Goal: Task Accomplishment & Management: Use online tool/utility

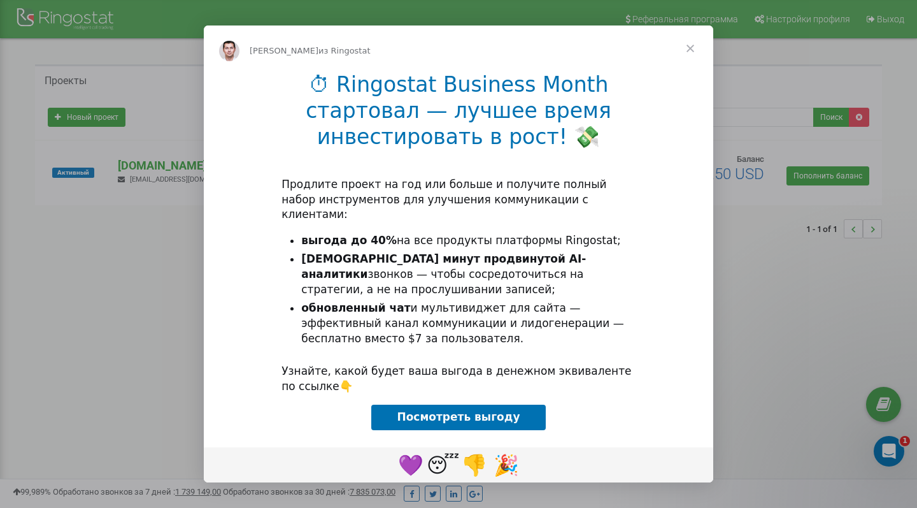
click at [695, 44] on span "Закрыть" at bounding box center [690, 48] width 46 height 46
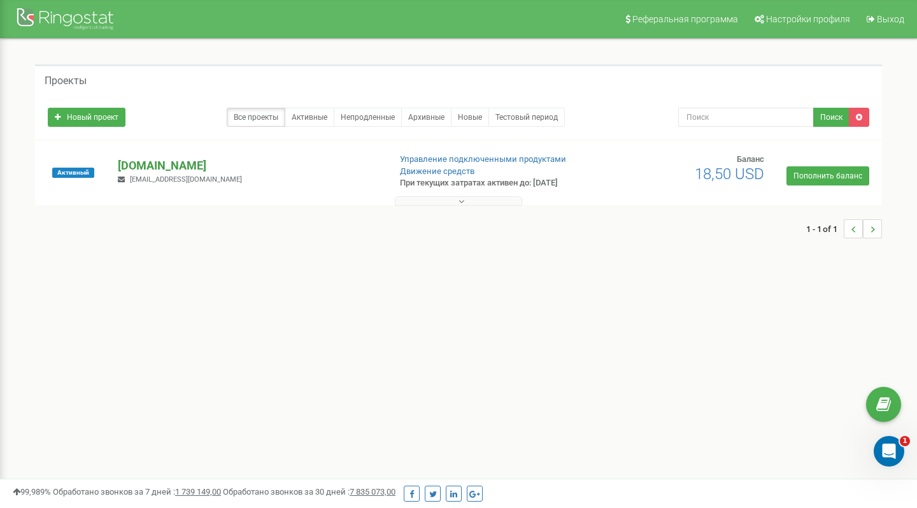
click at [141, 162] on p "[DOMAIN_NAME]" at bounding box center [248, 165] width 261 height 17
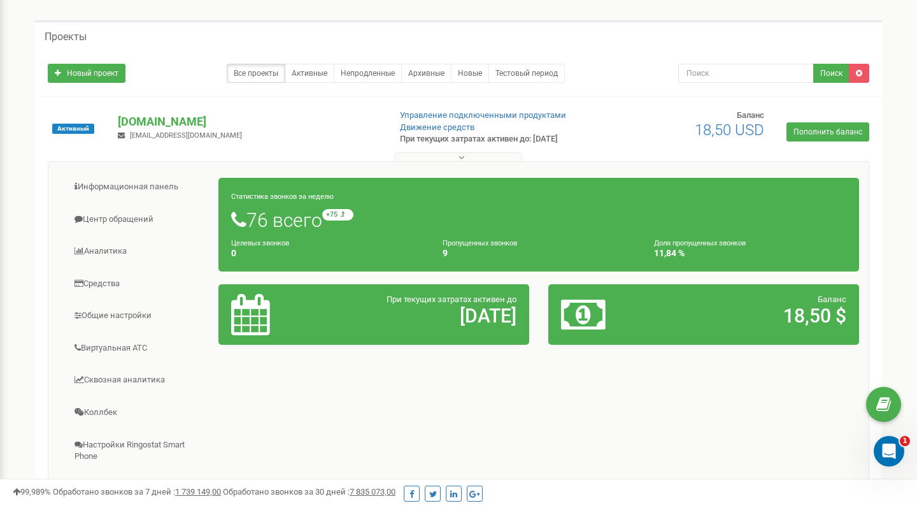
scroll to position [47, 0]
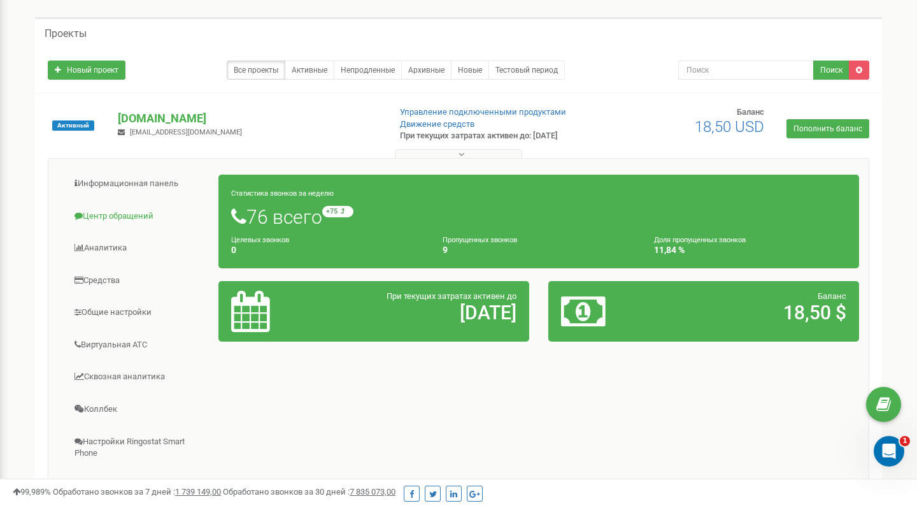
click at [133, 221] on link "Центр обращений" at bounding box center [138, 216] width 161 height 31
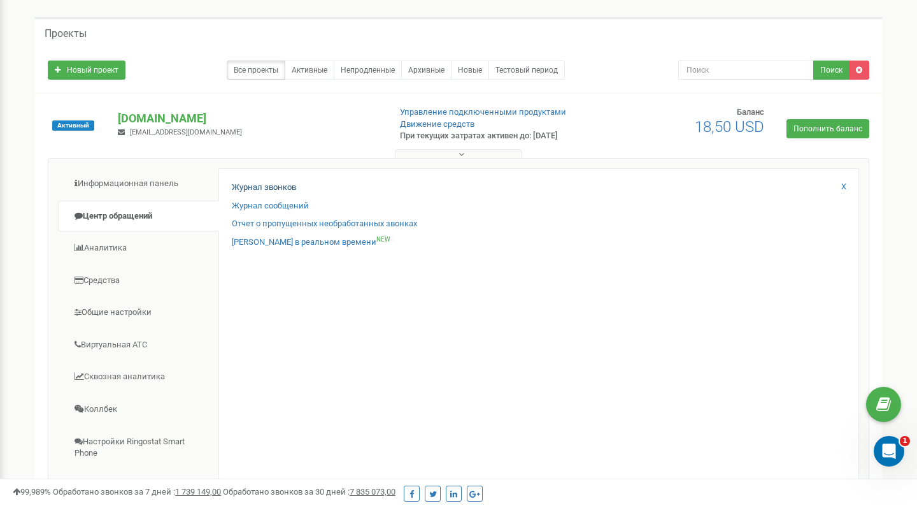
click at [287, 187] on link "Журнал звонков" at bounding box center [264, 188] width 64 height 12
drag, startPoint x: 287, startPoint y: 186, endPoint x: 644, endPoint y: 278, distance: 369.5
click at [644, 278] on div "Журнал звонков Журнал сообщений Отчет о пропущенных необработанных звонках Звон…" at bounding box center [538, 373] width 641 height 411
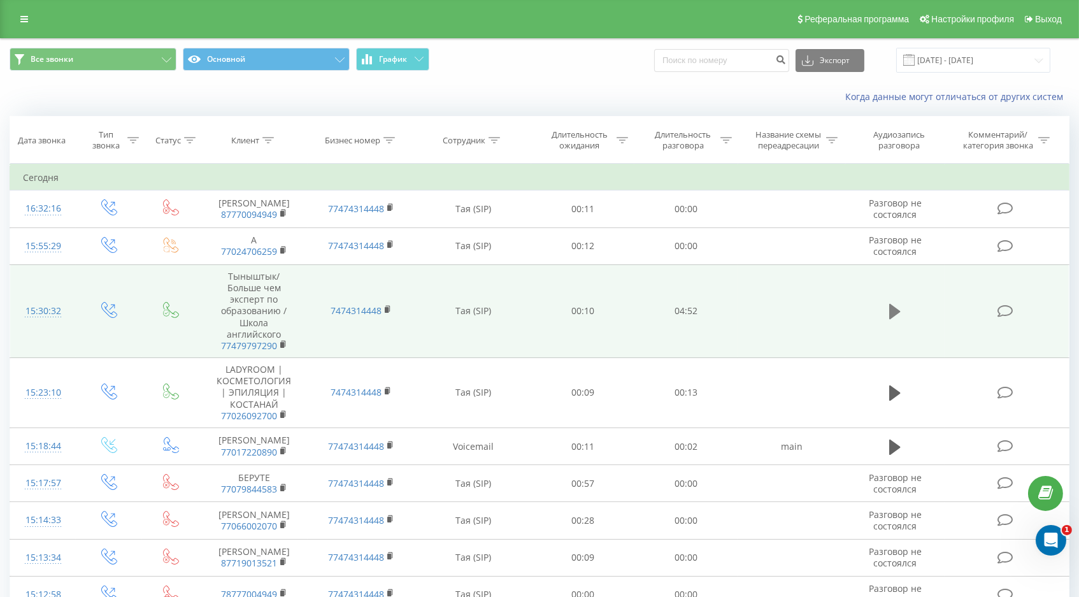
click at [895, 319] on icon at bounding box center [894, 311] width 11 height 15
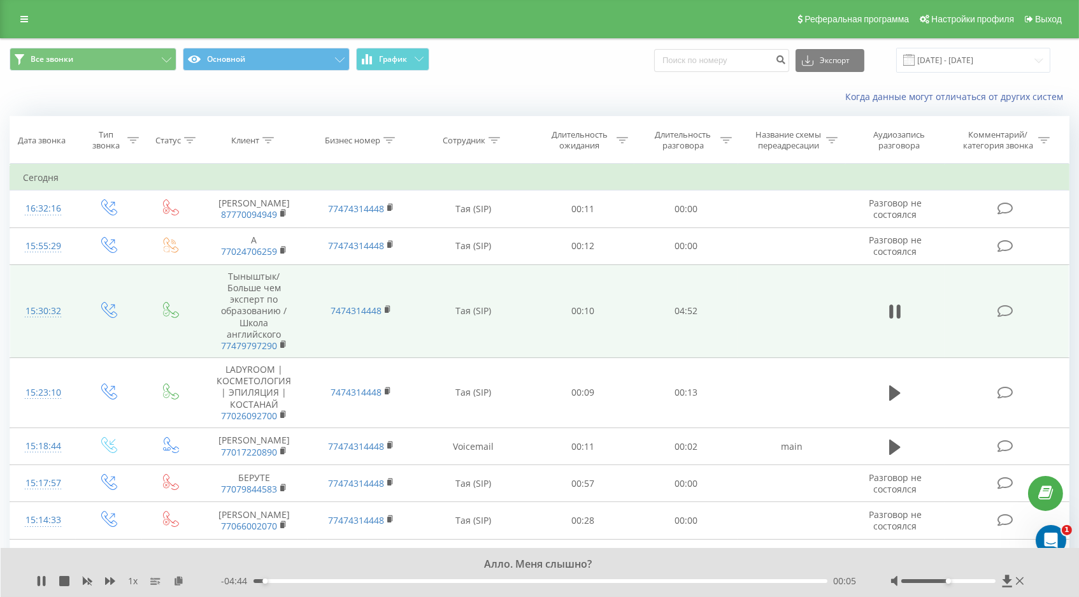
click at [133, 583] on span "1 x" at bounding box center [133, 580] width 10 height 13
click at [128, 583] on span "1 x" at bounding box center [133, 580] width 10 height 13
click at [113, 580] on icon at bounding box center [110, 581] width 10 height 8
click at [109, 583] on icon at bounding box center [110, 581] width 10 height 10
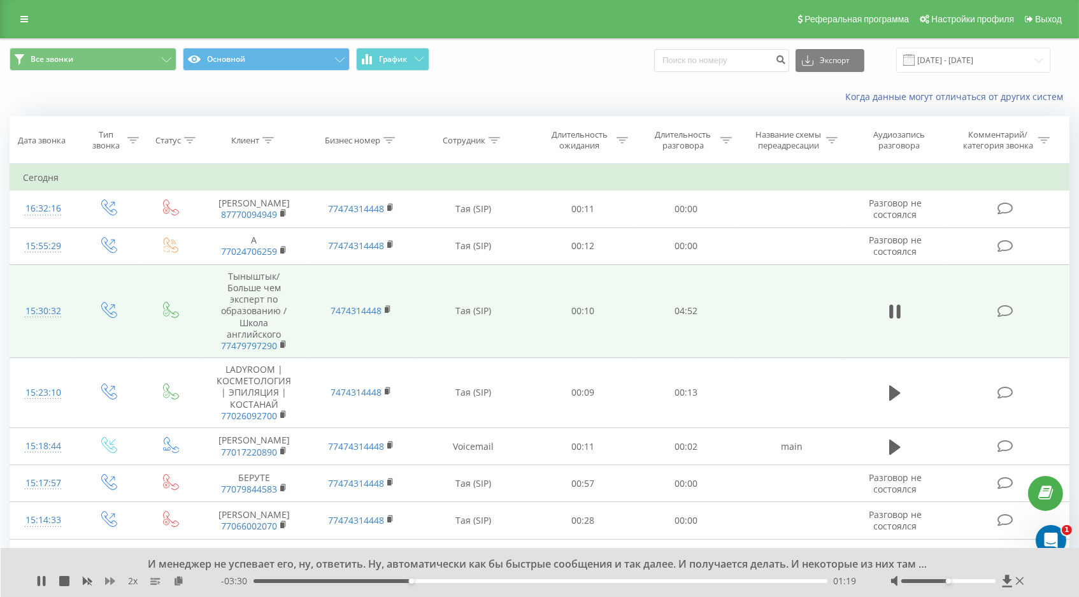
click at [112, 582] on icon at bounding box center [110, 581] width 10 height 8
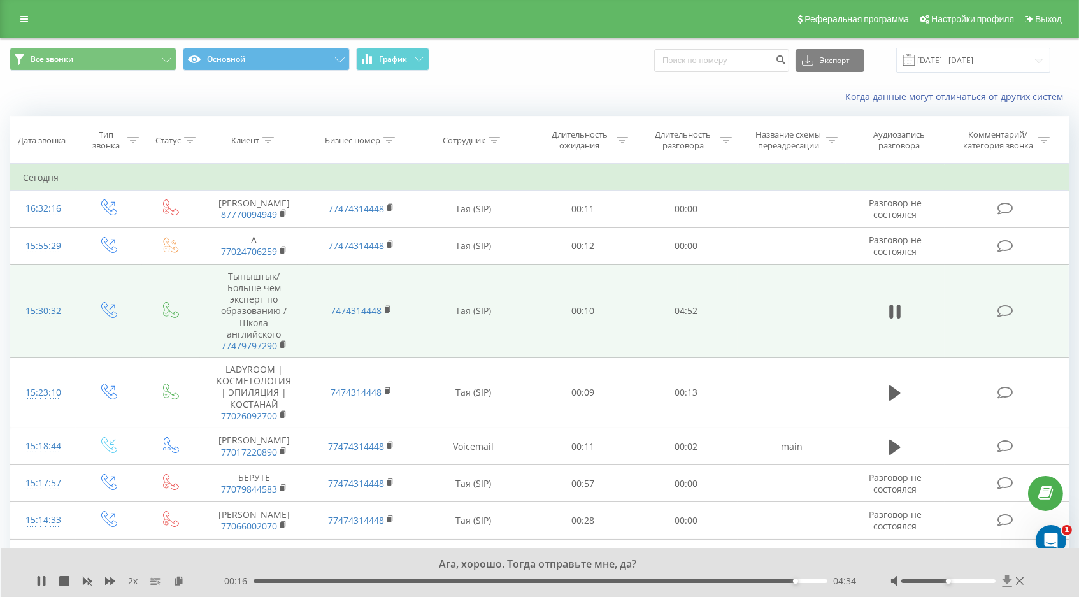
click at [1004, 578] on icon at bounding box center [1007, 580] width 11 height 13
click at [1004, 587] on icon at bounding box center [1007, 580] width 10 height 12
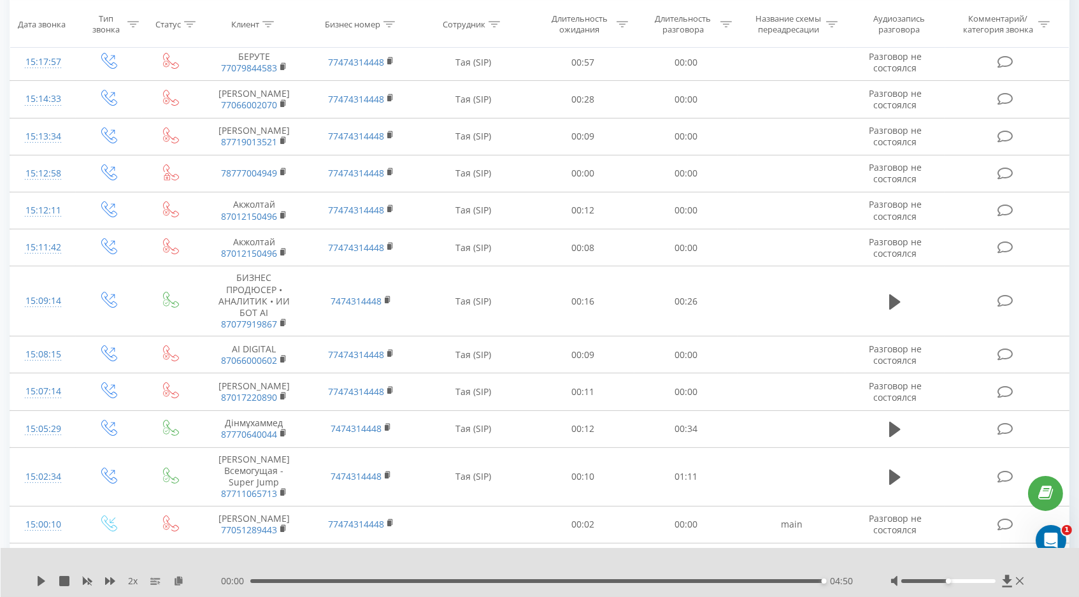
scroll to position [423, 0]
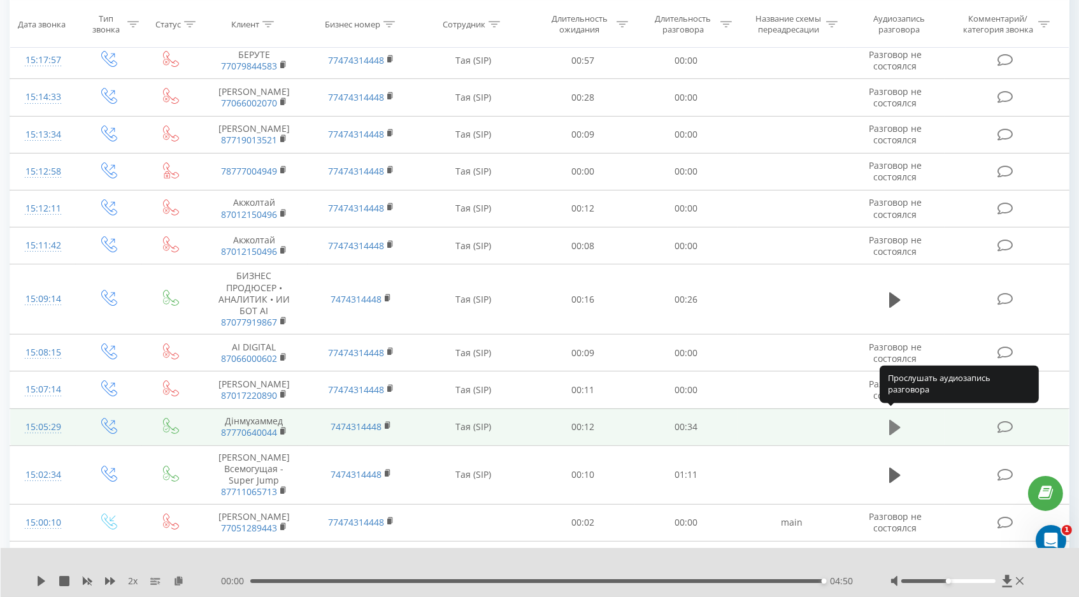
click at [895, 420] on icon at bounding box center [894, 427] width 11 height 15
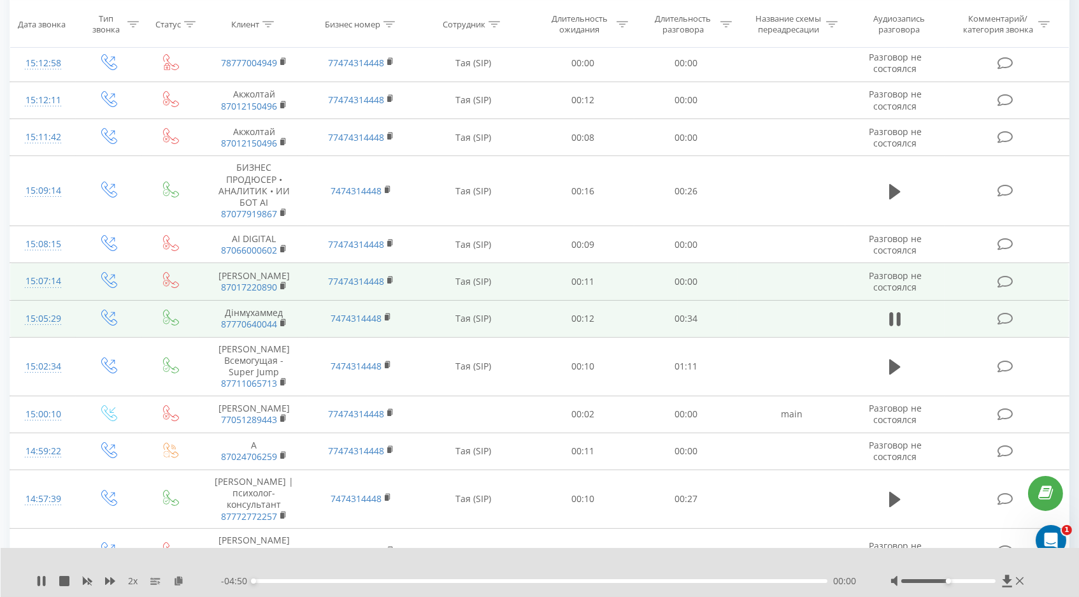
scroll to position [532, 0]
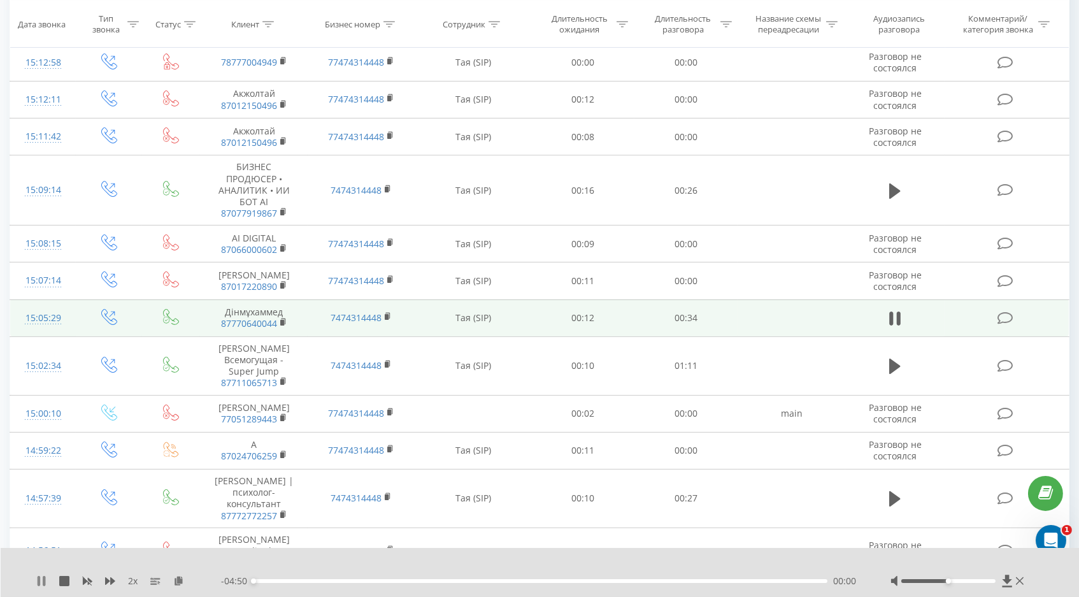
click at [40, 581] on icon at bounding box center [41, 581] width 10 height 10
click at [43, 582] on icon at bounding box center [42, 581] width 8 height 10
click at [40, 579] on icon at bounding box center [42, 581] width 8 height 10
click at [134, 580] on span "2 x" at bounding box center [133, 580] width 10 height 13
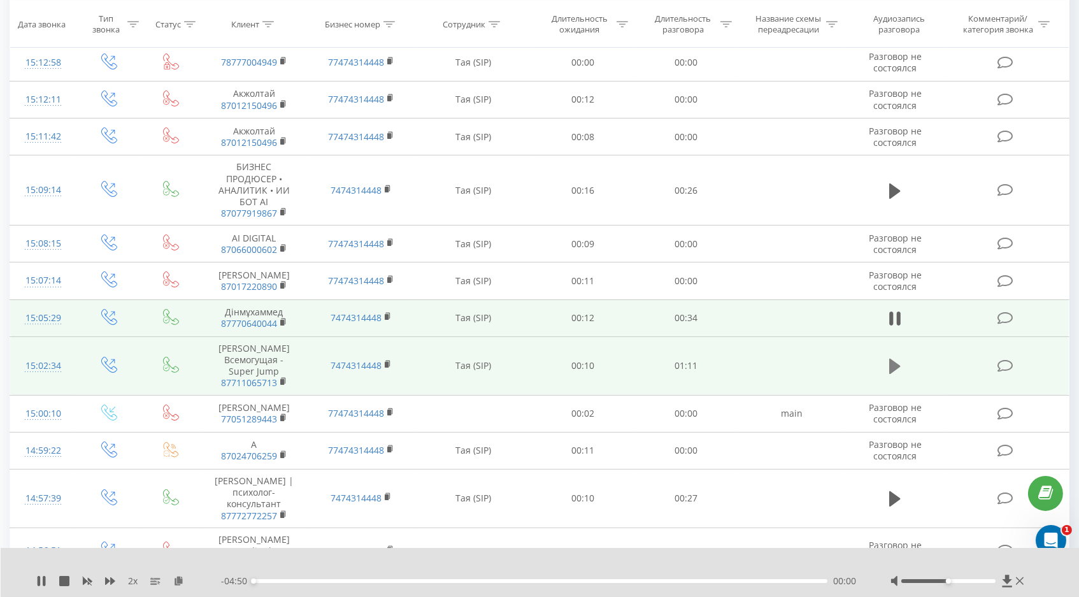
click at [888, 358] on button at bounding box center [894, 366] width 19 height 19
click at [44, 576] on icon at bounding box center [41, 581] width 10 height 10
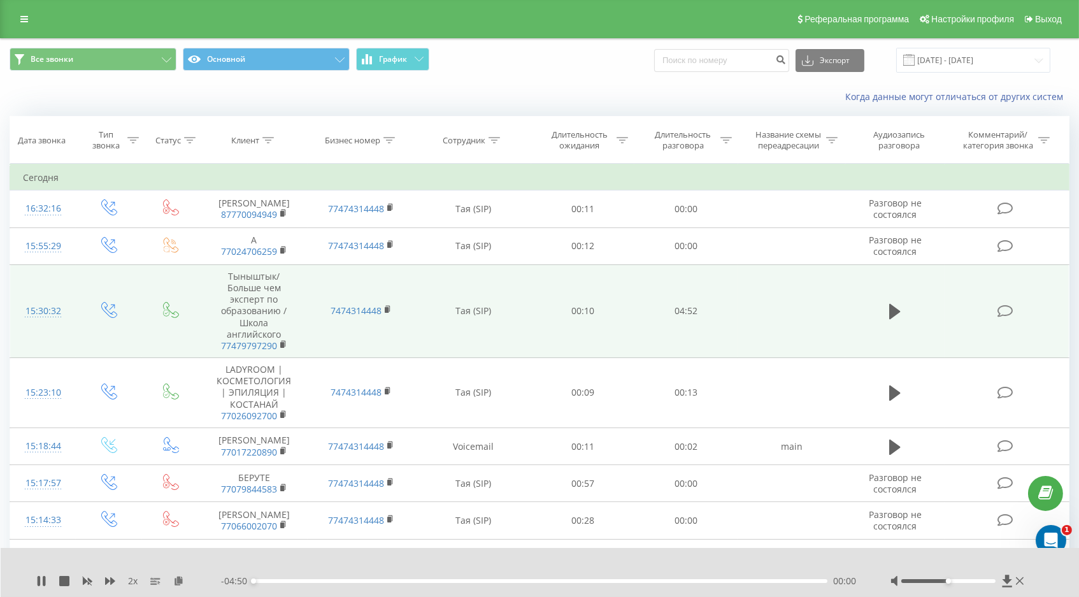
scroll to position [0, 0]
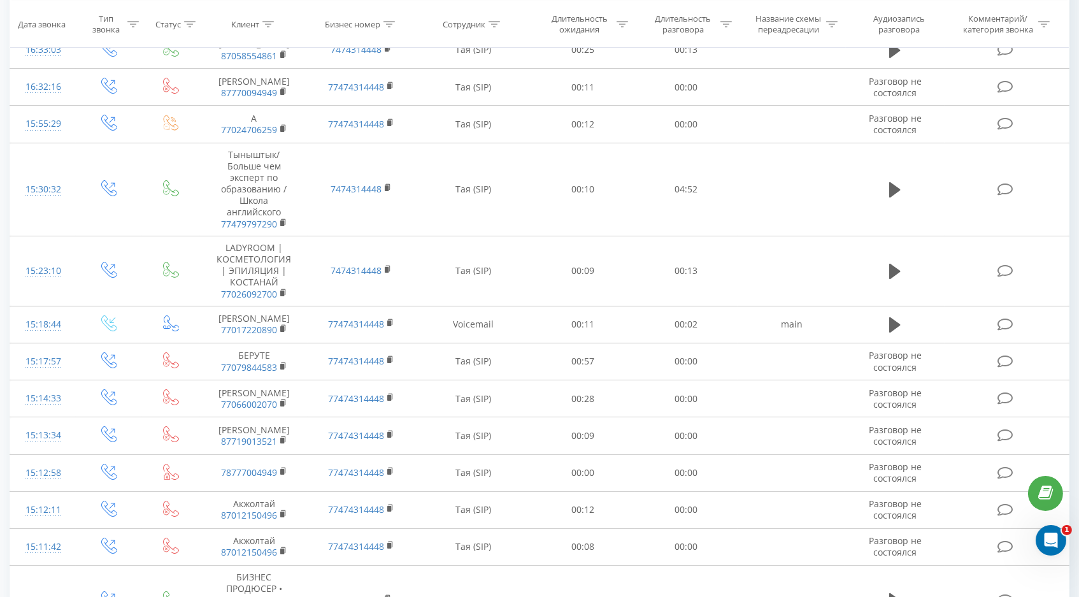
scroll to position [270, 0]
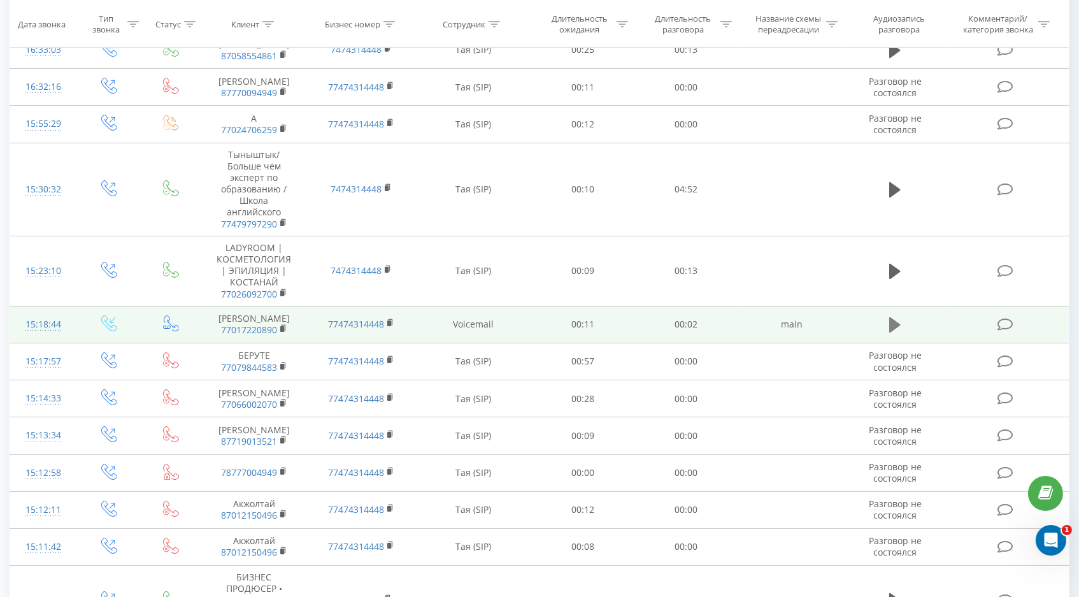
click at [886, 333] on button at bounding box center [894, 324] width 19 height 19
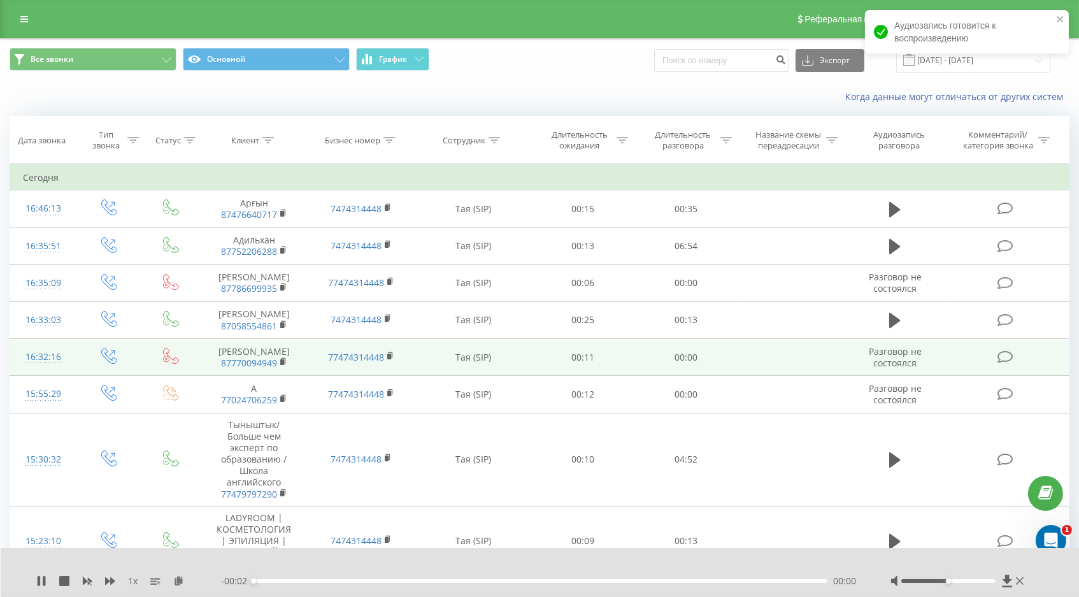
scroll to position [0, 0]
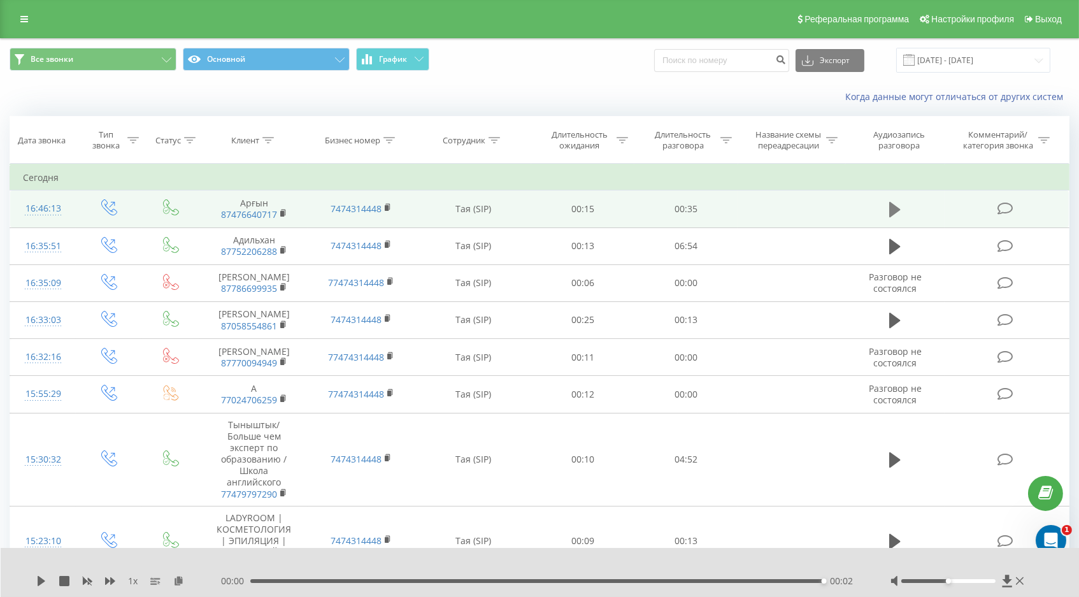
click at [898, 218] on icon at bounding box center [894, 210] width 11 height 18
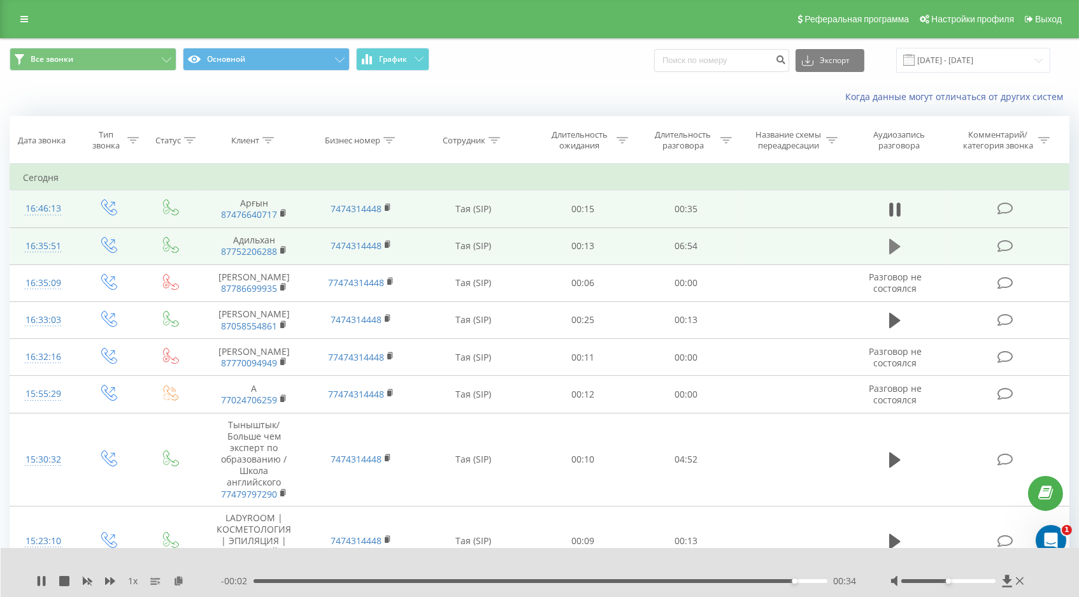
click at [890, 254] on icon at bounding box center [894, 246] width 11 height 15
click at [109, 579] on icon at bounding box center [110, 581] width 10 height 10
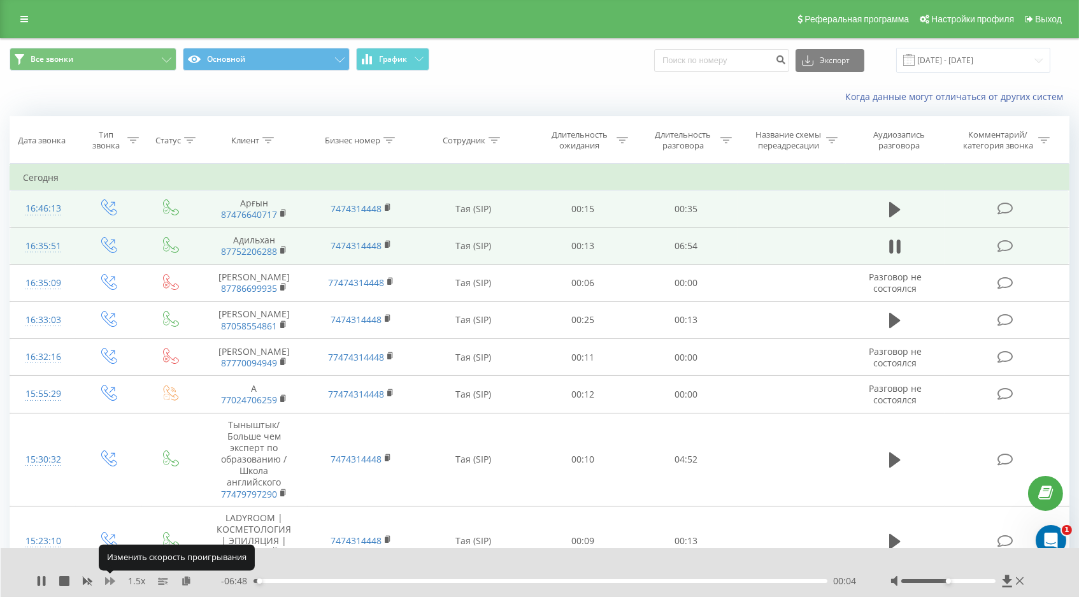
click at [109, 579] on icon at bounding box center [110, 581] width 10 height 10
click at [108, 580] on icon at bounding box center [110, 581] width 10 height 8
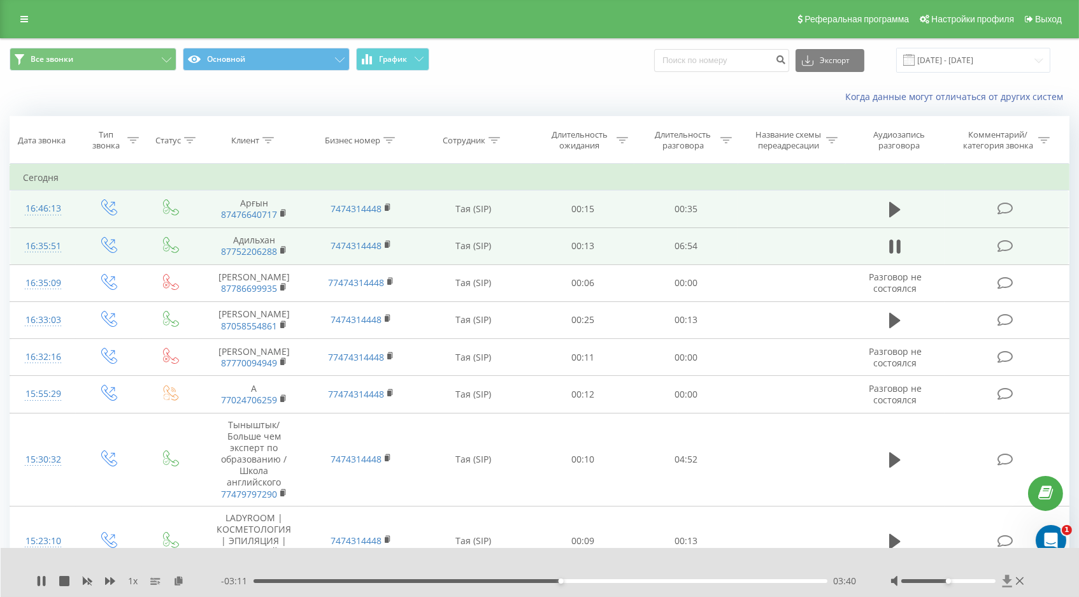
click at [1005, 579] on icon at bounding box center [1007, 580] width 10 height 12
click at [110, 581] on icon at bounding box center [110, 581] width 10 height 10
click at [38, 581] on icon at bounding box center [39, 581] width 3 height 10
click at [38, 580] on icon at bounding box center [42, 581] width 8 height 10
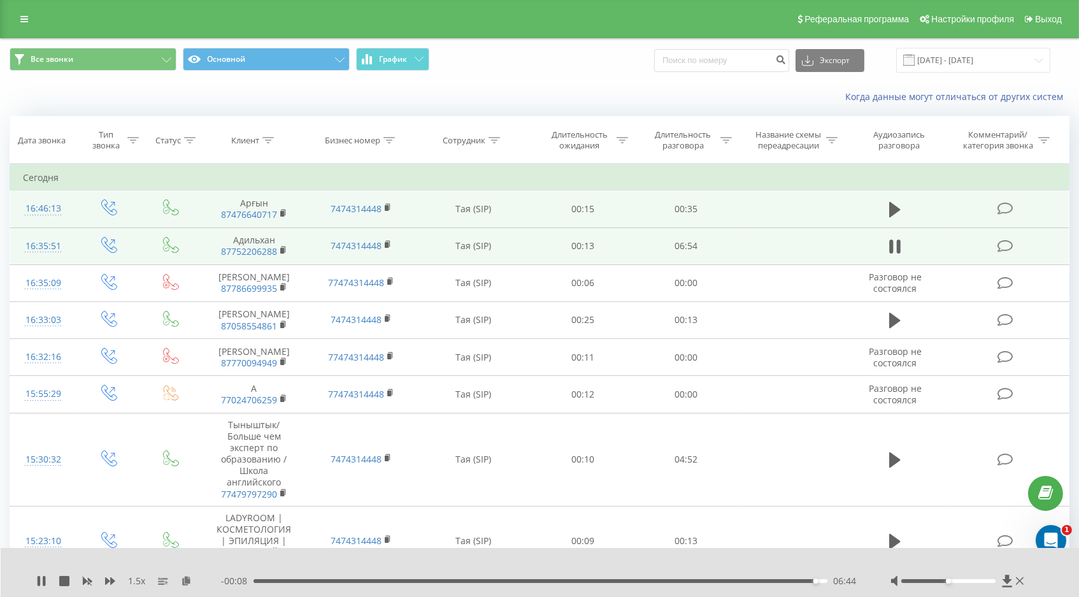
click at [38, 580] on icon at bounding box center [39, 581] width 3 height 10
click at [723, 143] on icon at bounding box center [725, 140] width 11 height 6
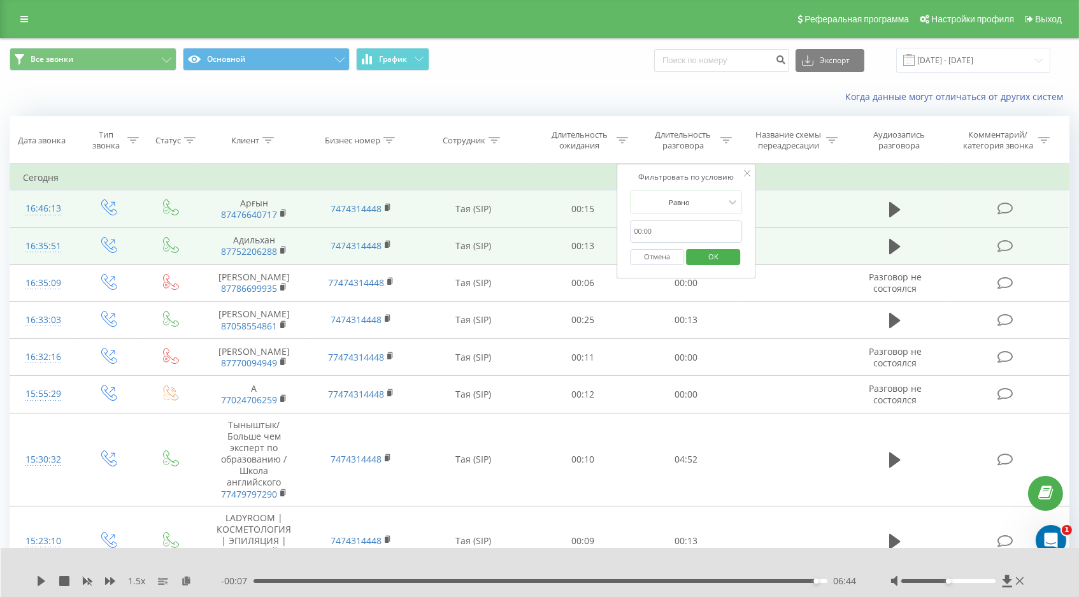
click at [690, 241] on input "text" at bounding box center [686, 231] width 112 height 22
type input "00:30"
click at [713, 265] on button "OK" at bounding box center [713, 257] width 54 height 16
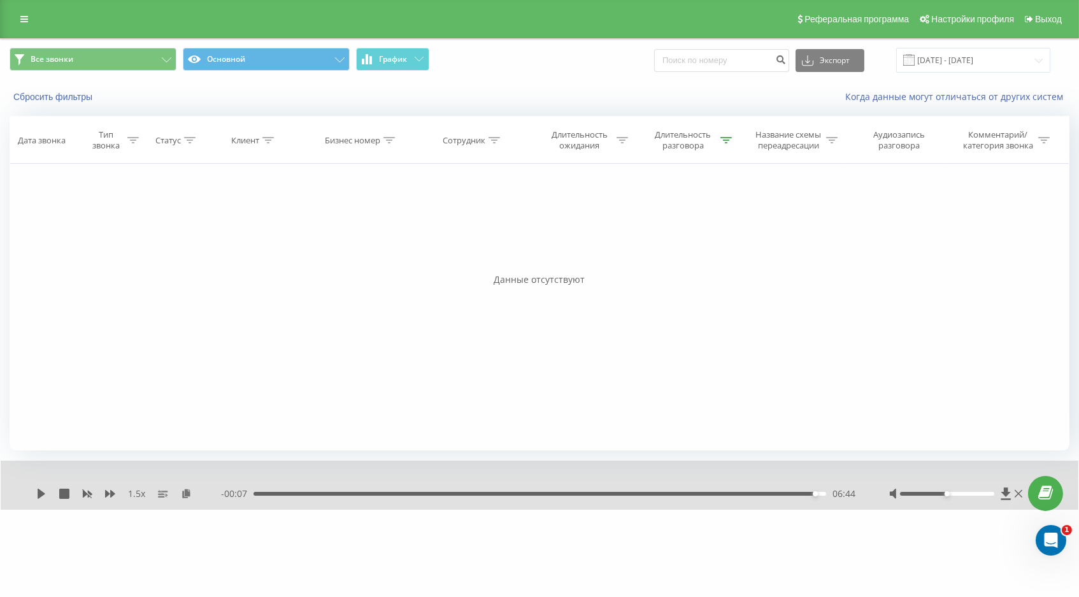
click at [721, 146] on div "Длительность разговора" at bounding box center [690, 140] width 83 height 22
click at [691, 214] on div "Равно" at bounding box center [686, 202] width 112 height 24
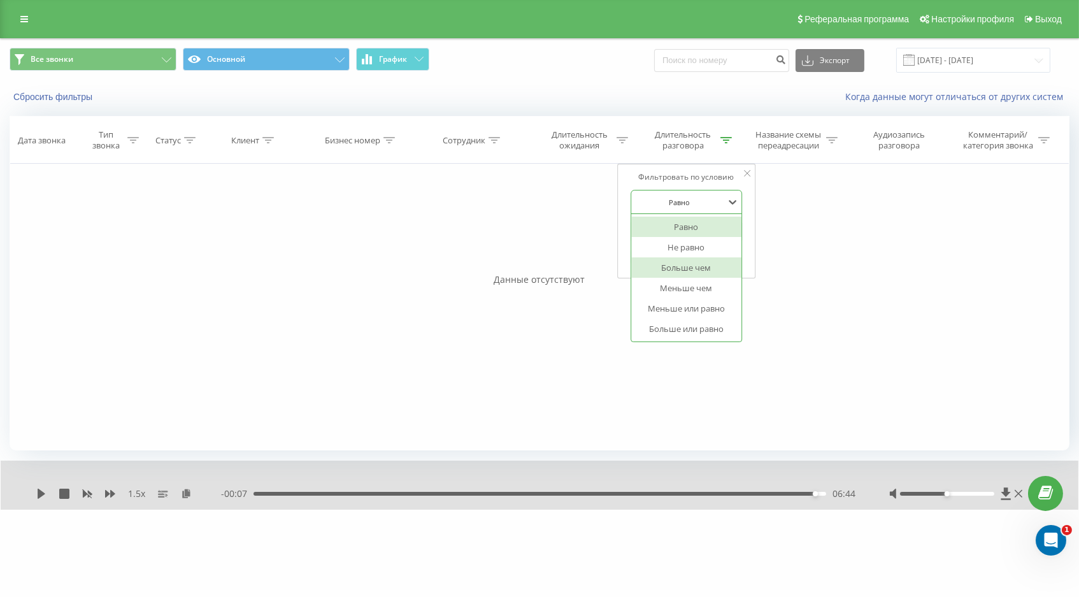
click at [710, 286] on div "Данные отсутствуют" at bounding box center [540, 279] width 1060 height 13
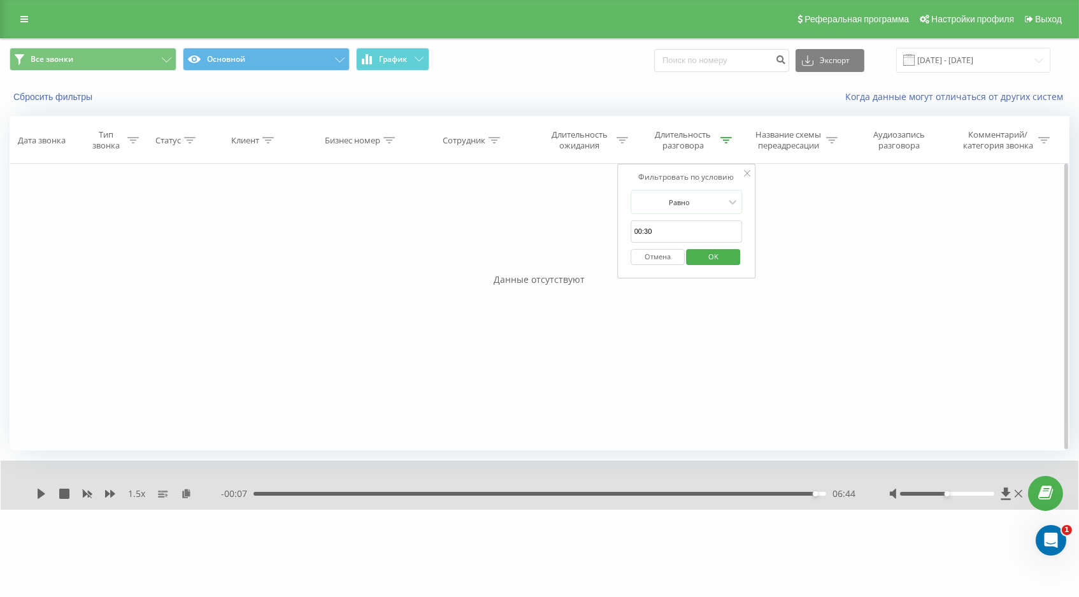
click at [722, 260] on span "OK" at bounding box center [713, 256] width 36 height 20
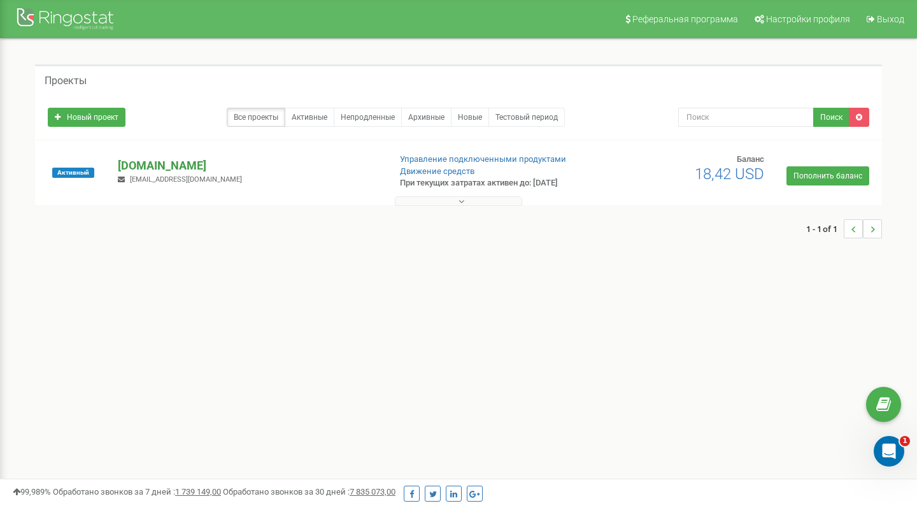
click at [148, 159] on p "[DOMAIN_NAME]" at bounding box center [248, 165] width 261 height 17
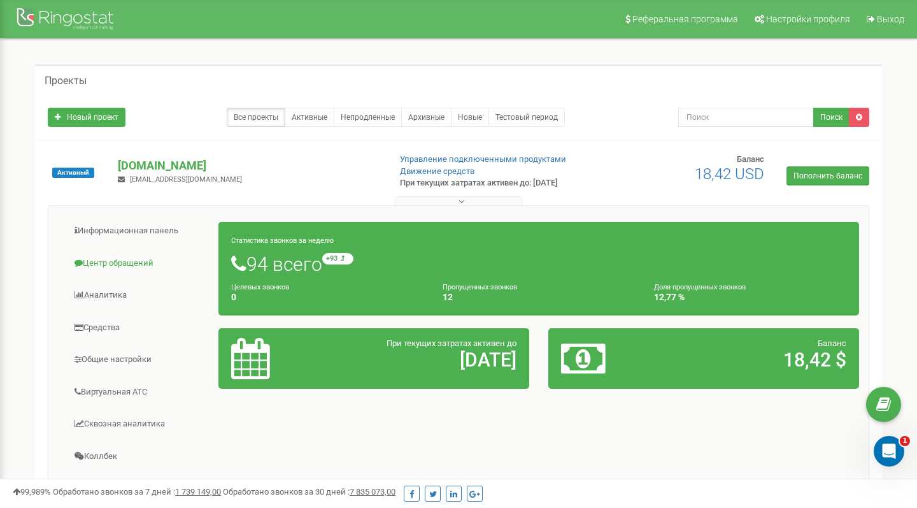
click at [132, 258] on link "Центр обращений" at bounding box center [138, 263] width 161 height 31
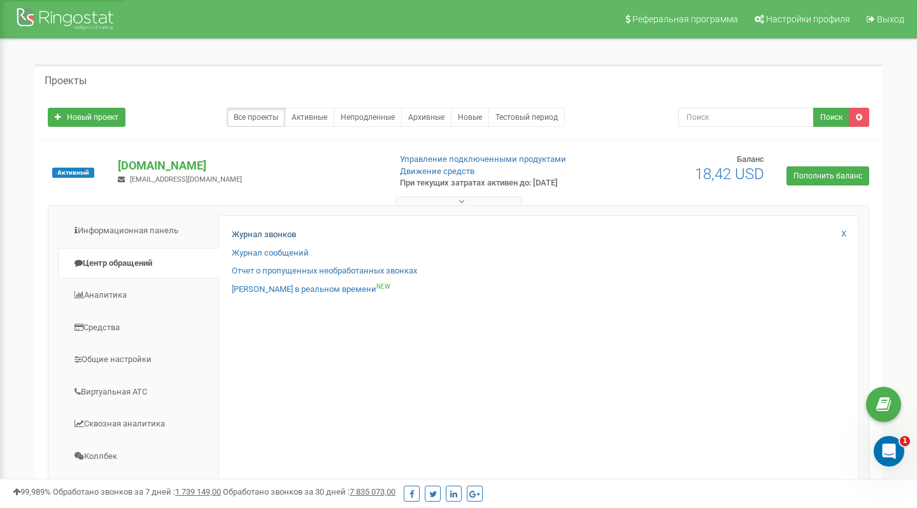
click at [246, 236] on link "Журнал звонков" at bounding box center [264, 235] width 64 height 12
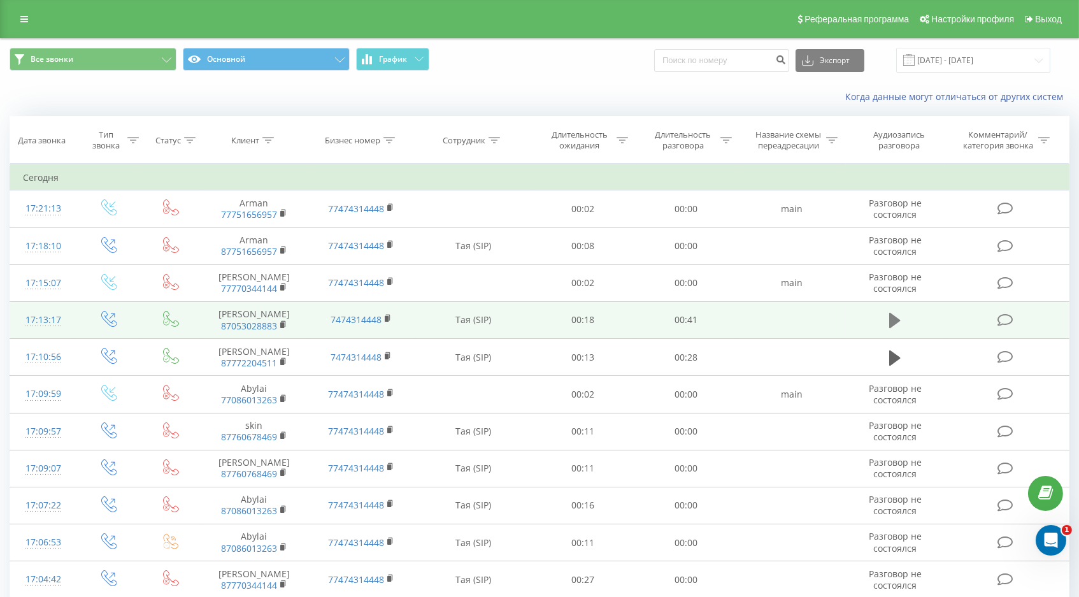
click at [899, 328] on icon at bounding box center [894, 320] width 11 height 15
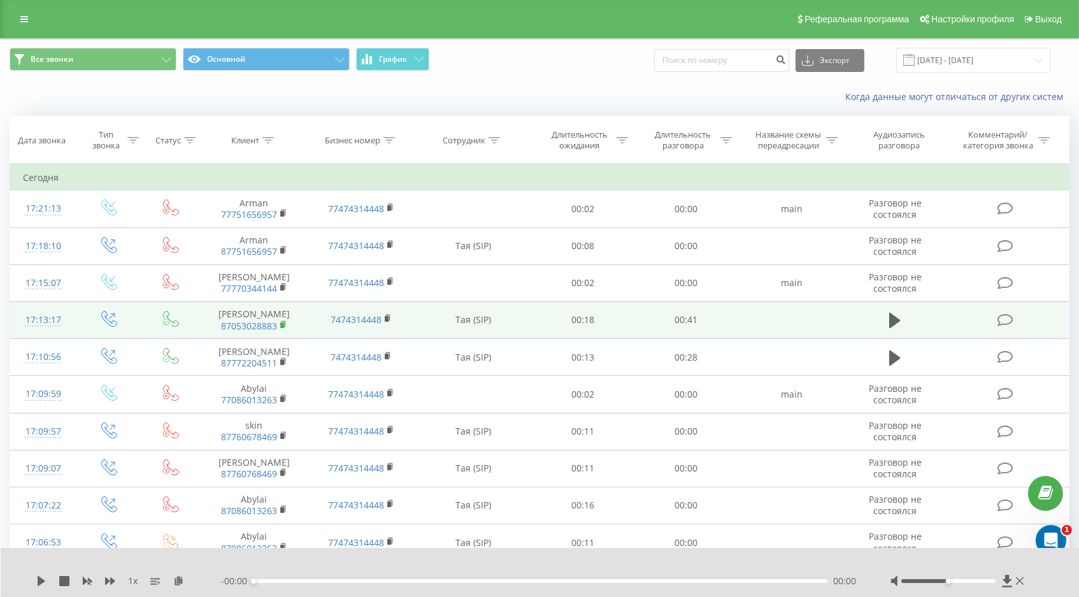
click at [282, 322] on rect at bounding box center [282, 325] width 4 height 6
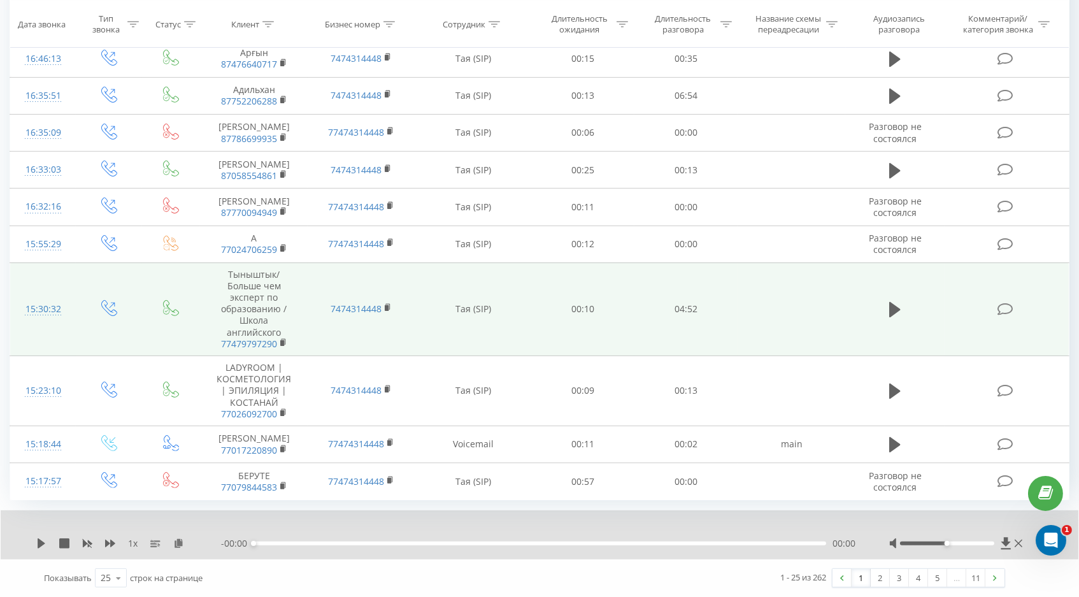
scroll to position [716, 0]
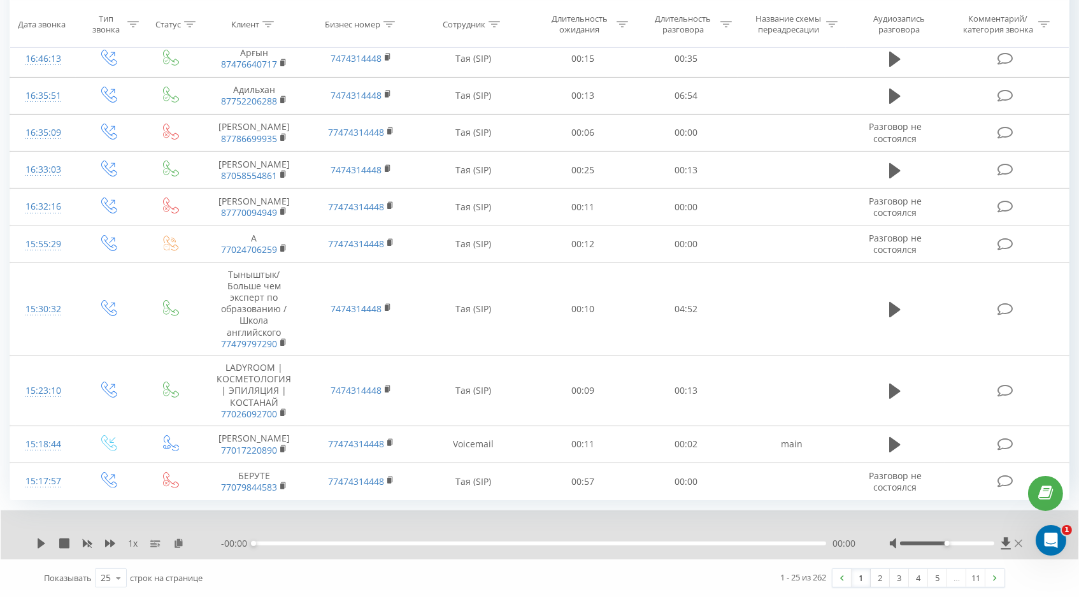
click at [1016, 542] on icon at bounding box center [1018, 543] width 8 height 10
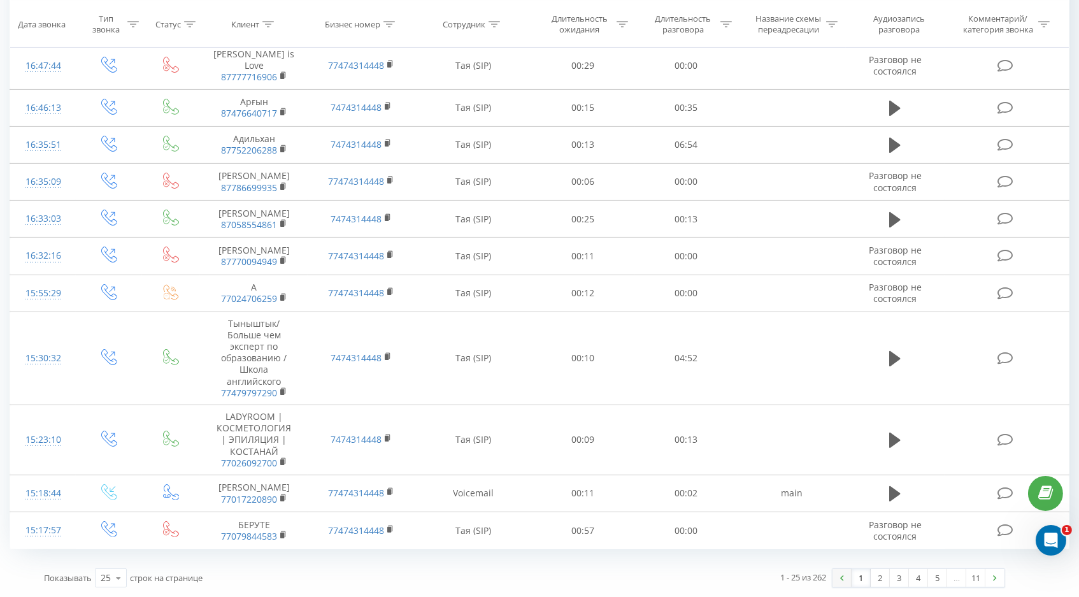
scroll to position [667, 0]
click at [878, 582] on link "2" at bounding box center [880, 578] width 19 height 18
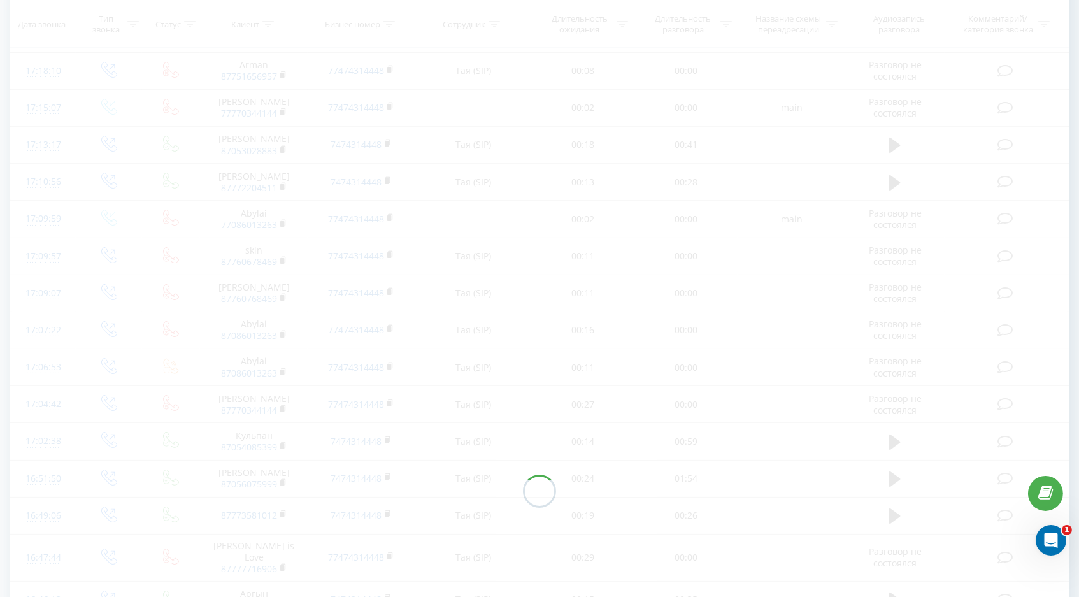
scroll to position [95, 0]
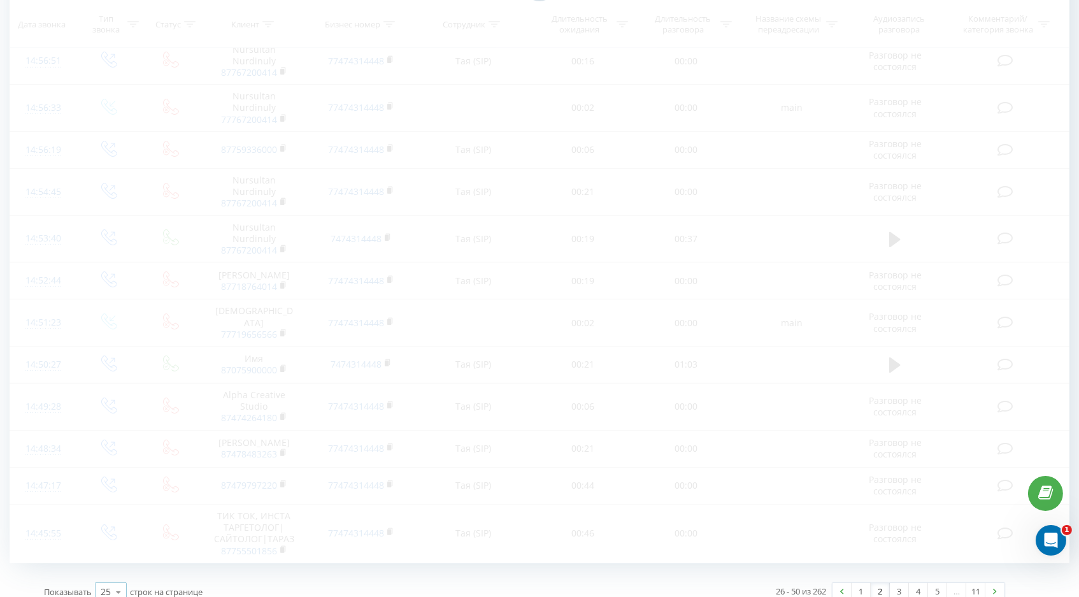
click at [103, 585] on div "25" at bounding box center [106, 591] width 10 height 13
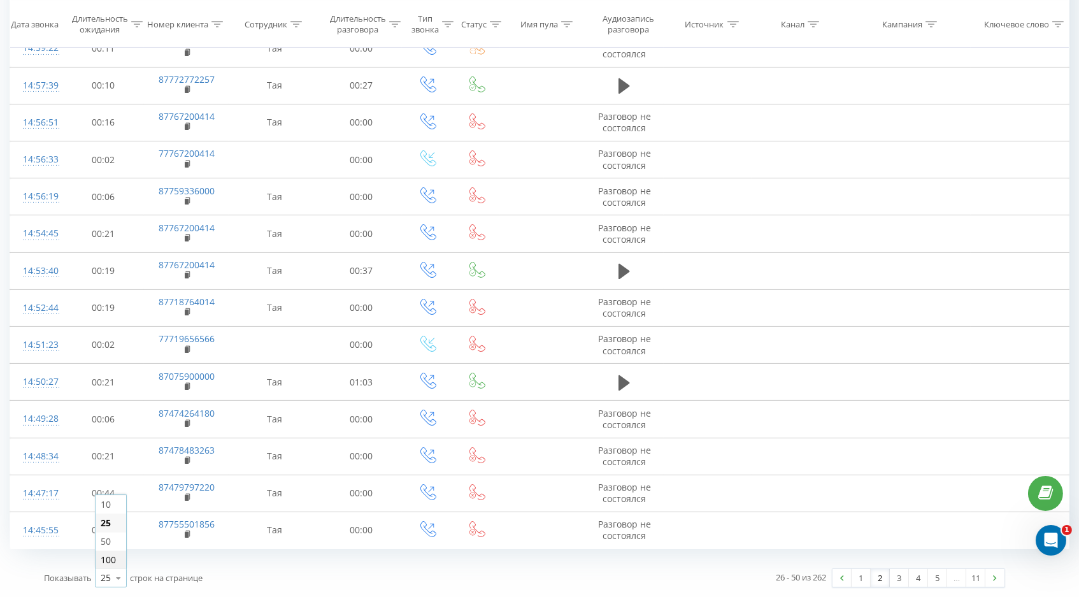
click at [118, 555] on div "100" at bounding box center [111, 559] width 31 height 18
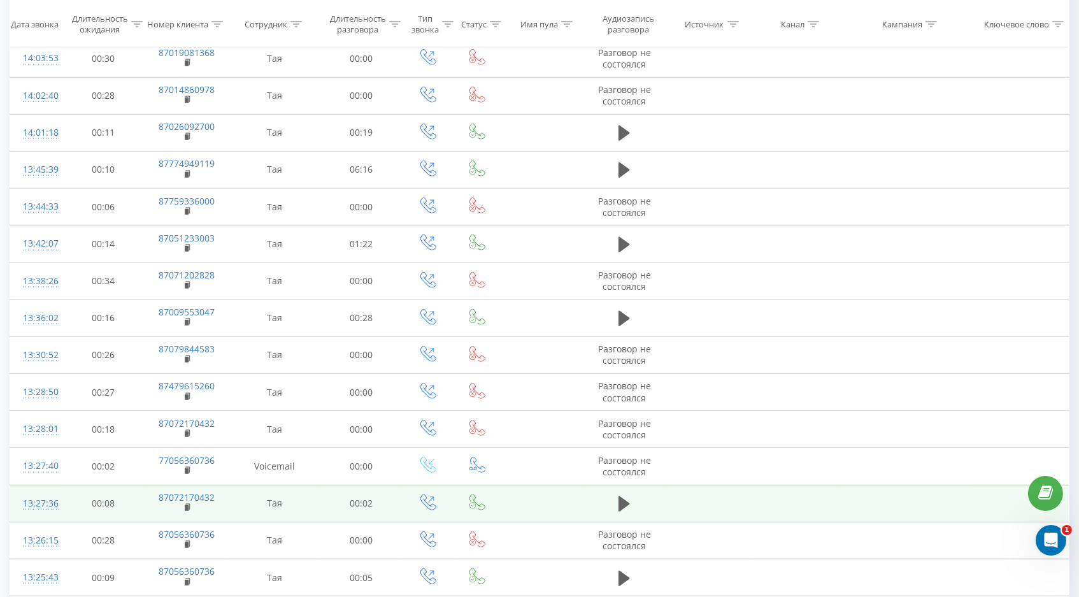
scroll to position [2522, 0]
